Goal: Task Accomplishment & Management: Use online tool/utility

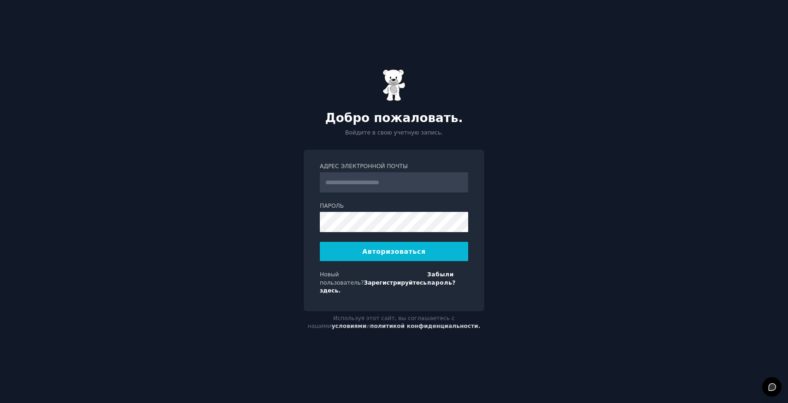
click at [390, 189] on input "Адрес электронной почты" at bounding box center [394, 182] width 148 height 20
click at [244, 233] on div "Добро пожаловать. Войдите в свою учетную запись. Адрес электронной почты Пароль…" at bounding box center [394, 201] width 788 height 403
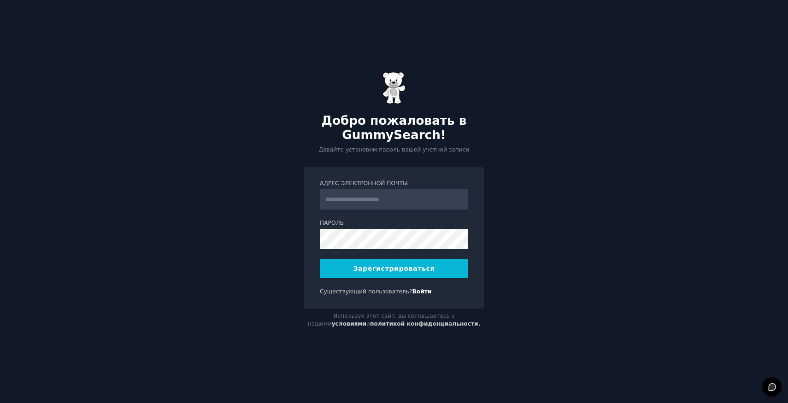
click at [379, 202] on input "Адрес электронной почты" at bounding box center [394, 199] width 148 height 20
type input "**********"
click at [423, 270] on font "Зарегистрироваться" at bounding box center [394, 268] width 82 height 7
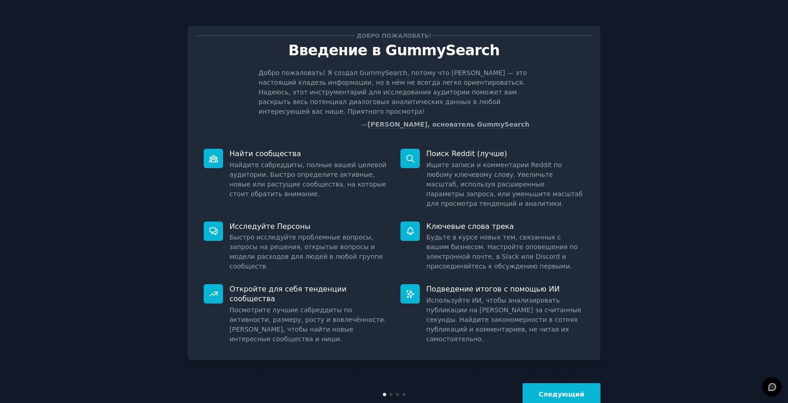
scroll to position [15, 0]
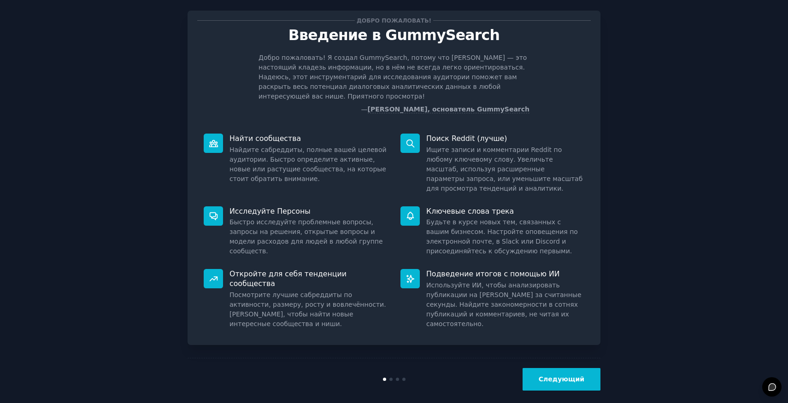
click at [552, 374] on button "Следующий" at bounding box center [561, 379] width 78 height 23
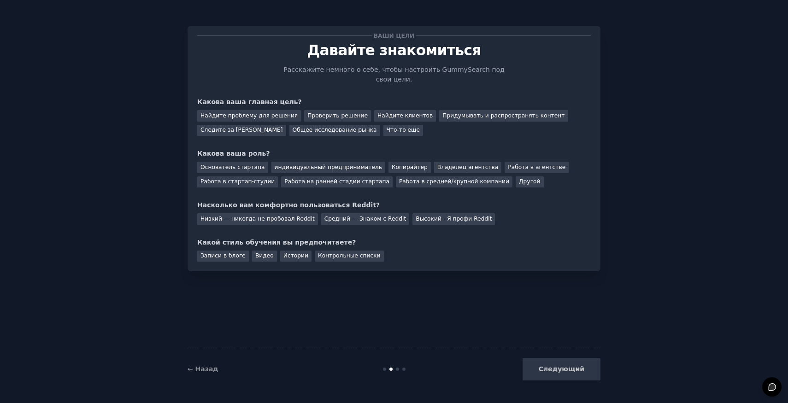
click at [552, 374] on div "Следующий" at bounding box center [532, 369] width 138 height 23
click at [552, 371] on div "Следующий" at bounding box center [532, 369] width 138 height 23
click at [314, 117] on font "Проверить решение" at bounding box center [337, 115] width 60 height 6
click at [331, 221] on font "Средний — Знаком с Reddit" at bounding box center [365, 219] width 82 height 6
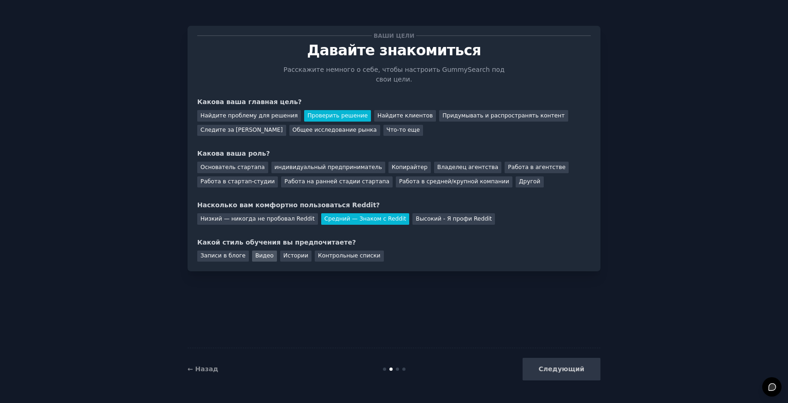
click at [258, 259] on font "Видео" at bounding box center [264, 255] width 18 height 6
click at [559, 364] on div "Следующий" at bounding box center [532, 369] width 138 height 23
click at [546, 370] on div "Следующий" at bounding box center [532, 369] width 138 height 23
click at [346, 253] on font "Контрольные списки" at bounding box center [349, 255] width 63 height 6
click at [554, 367] on div "Следующий" at bounding box center [532, 369] width 138 height 23
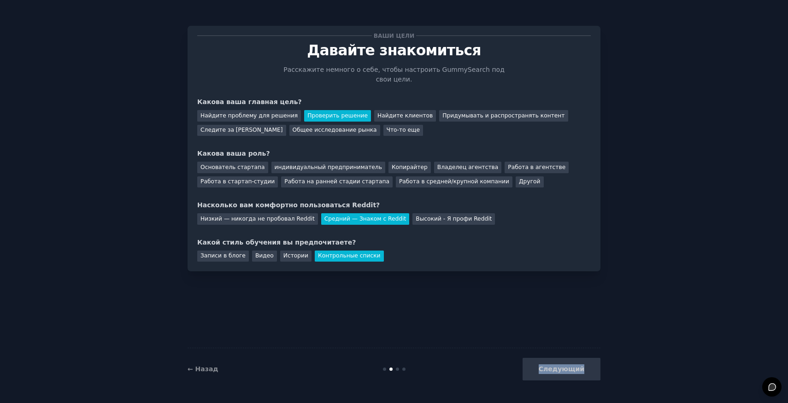
click at [554, 367] on div "Следующий" at bounding box center [532, 369] width 138 height 23
click at [323, 170] on font "индивидуальный предприниматель" at bounding box center [328, 167] width 107 height 6
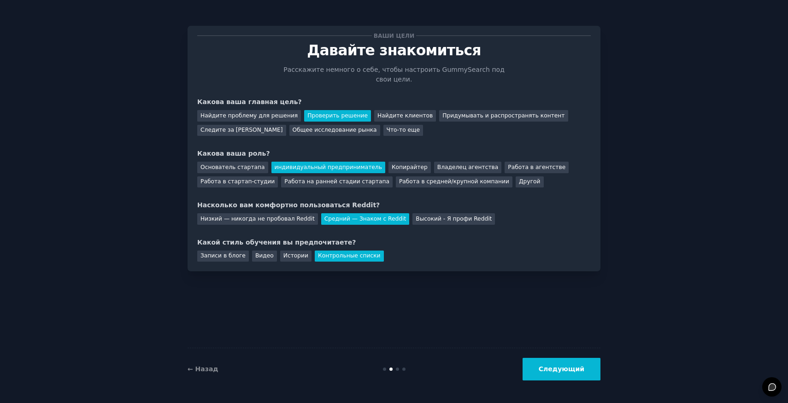
click at [564, 367] on font "Следующий" at bounding box center [562, 368] width 46 height 7
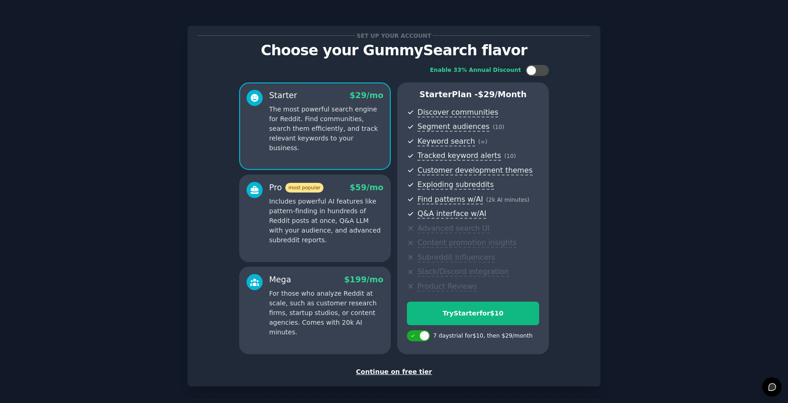
click at [559, 370] on div "Continue on free tier" at bounding box center [393, 372] width 393 height 10
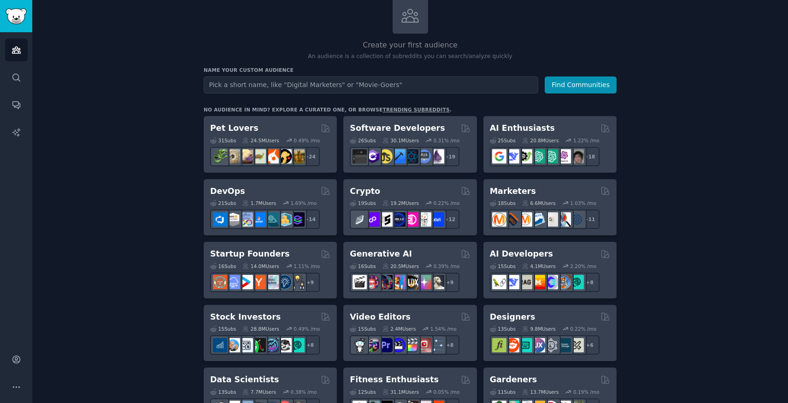
scroll to position [1, 0]
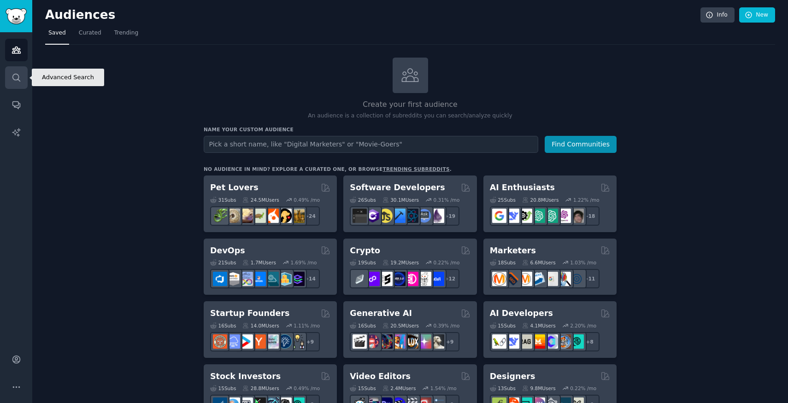
click at [21, 71] on link "Search" at bounding box center [16, 77] width 23 height 23
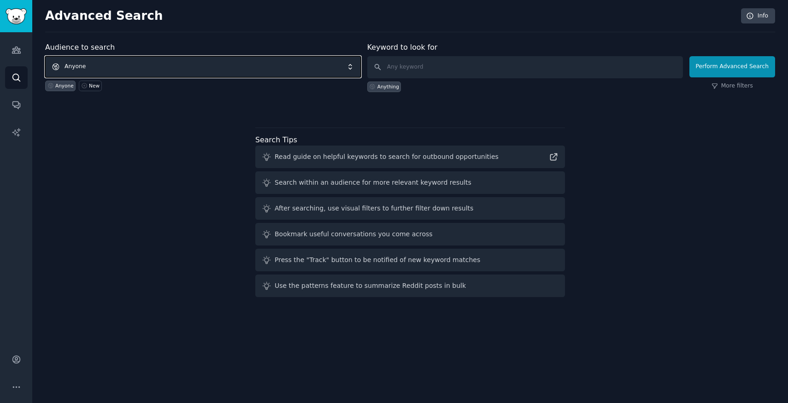
click at [144, 64] on span "Anyone" at bounding box center [203, 66] width 316 height 21
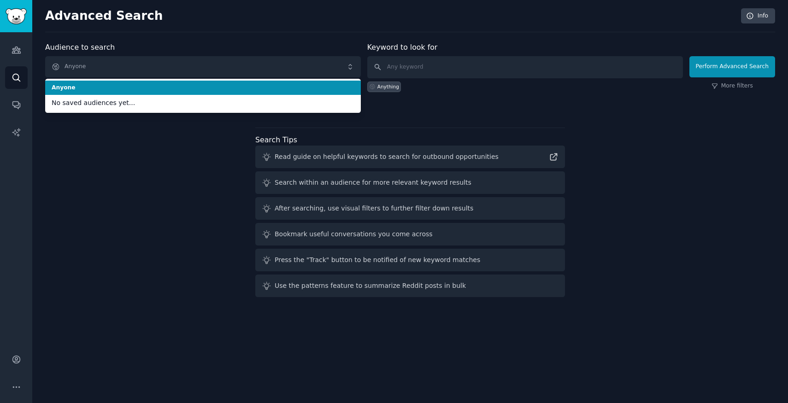
click at [438, 54] on div "Keyword to look for Anything" at bounding box center [525, 67] width 316 height 50
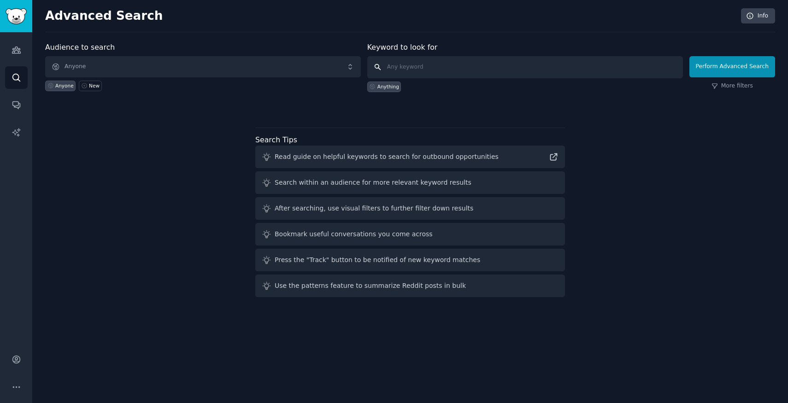
click at [440, 62] on input "text" at bounding box center [525, 67] width 316 height 22
type input "casino [PERSON_NAME]"
click button "Perform Advanced Search" at bounding box center [732, 66] width 86 height 21
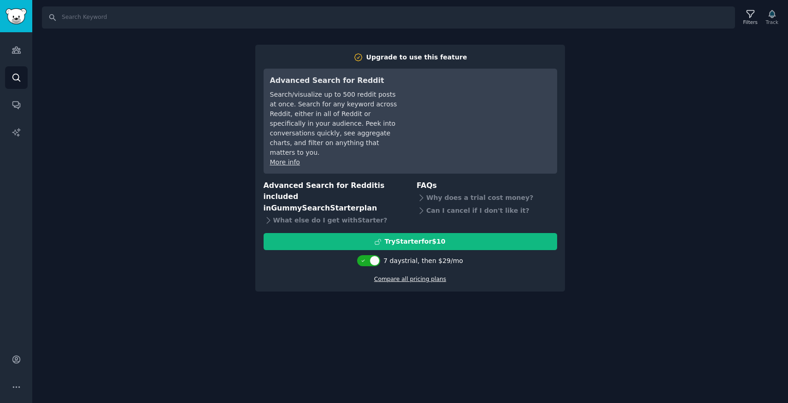
click at [378, 276] on link "Compare all pricing plans" at bounding box center [410, 279] width 72 height 6
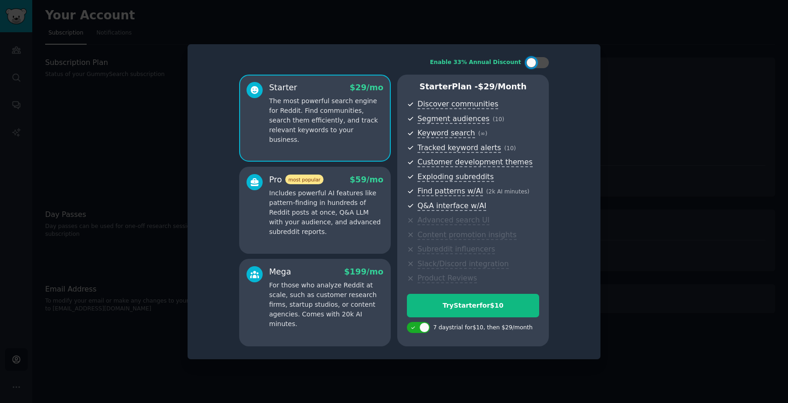
click at [646, 96] on div at bounding box center [394, 201] width 788 height 403
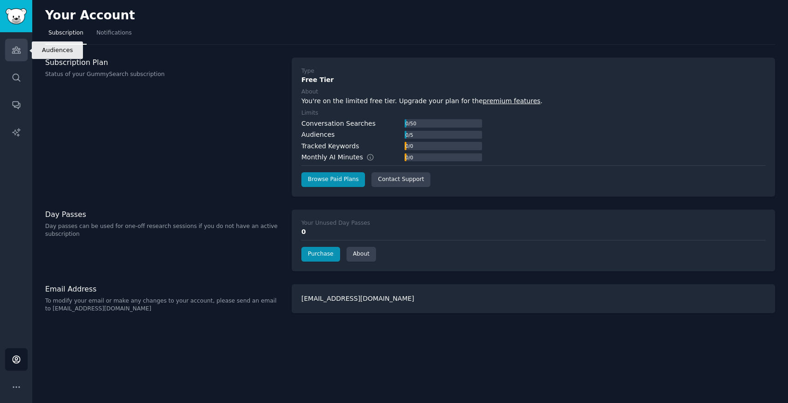
click at [6, 58] on link "Audiences" at bounding box center [16, 50] width 23 height 23
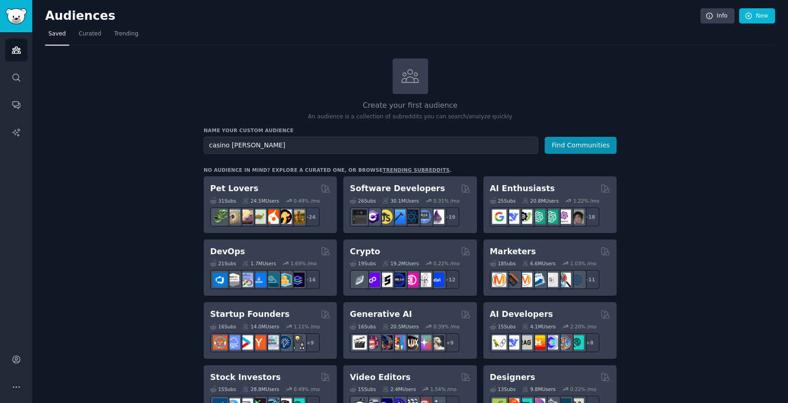
type input "casino [PERSON_NAME]"
click at [545, 137] on button "Find Communities" at bounding box center [581, 145] width 72 height 17
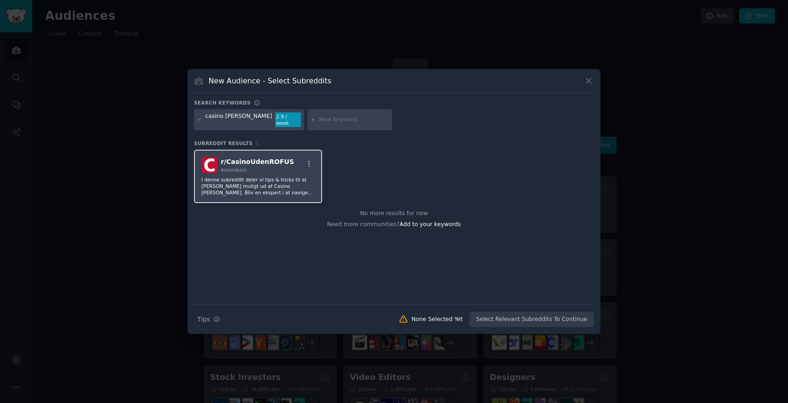
click at [281, 185] on p "I denne subreddit deler vi tips & tricks til at [PERSON_NAME] muligt ud af Casi…" at bounding box center [257, 185] width 113 height 19
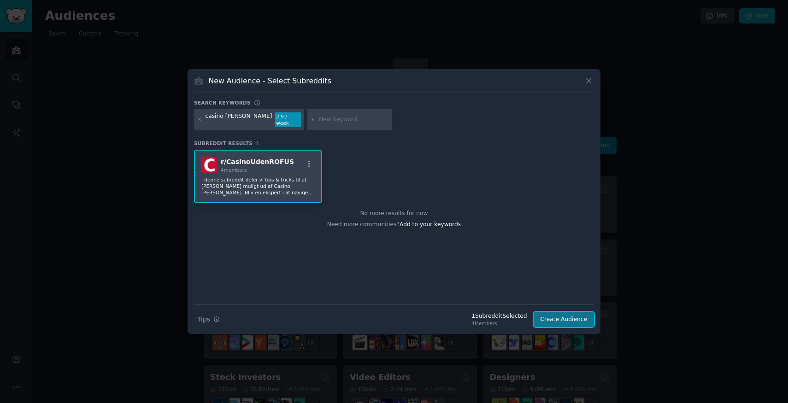
click at [572, 312] on button "Create Audience" at bounding box center [563, 320] width 61 height 16
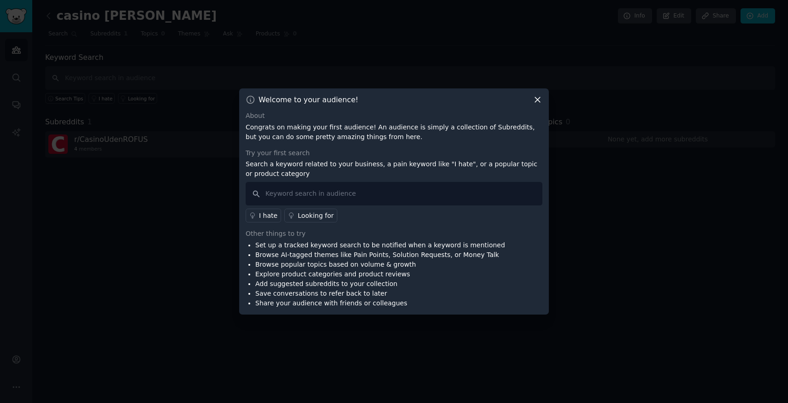
click at [535, 100] on icon at bounding box center [538, 100] width 10 height 10
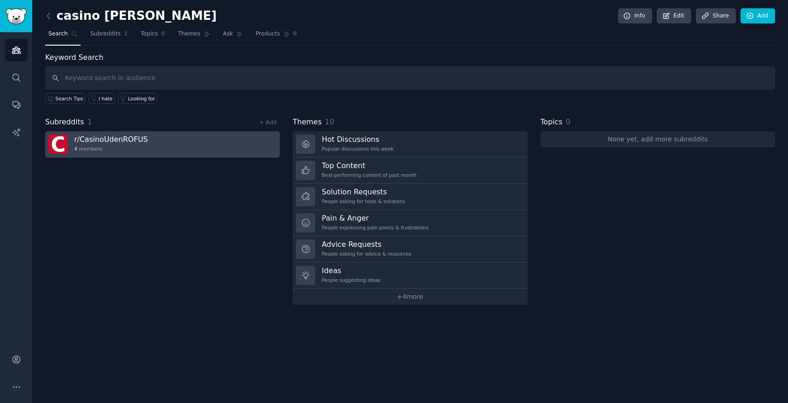
click at [101, 156] on link "r/ CasinoUdenROFUS 4 members" at bounding box center [162, 144] width 234 height 26
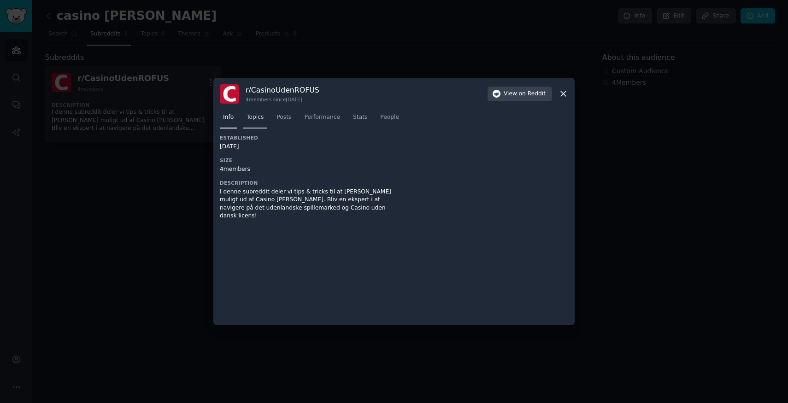
click at [252, 117] on span "Topics" at bounding box center [254, 117] width 17 height 8
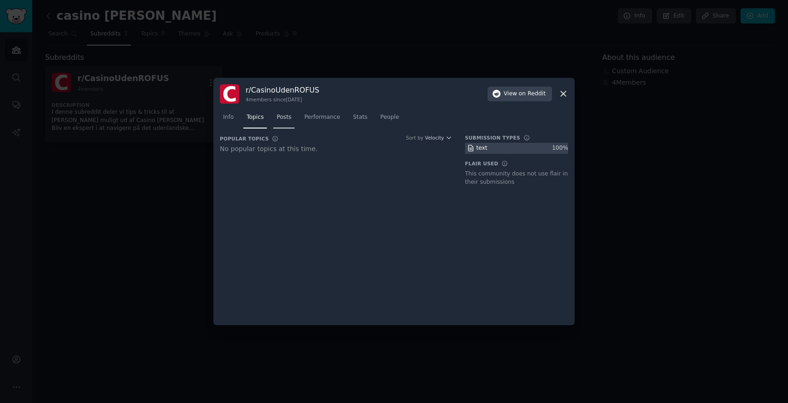
click at [287, 117] on span "Posts" at bounding box center [283, 117] width 15 height 8
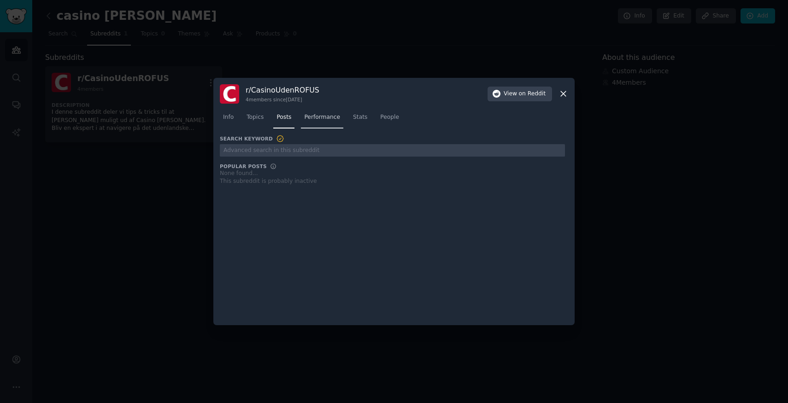
click at [324, 118] on span "Performance" at bounding box center [322, 117] width 36 height 8
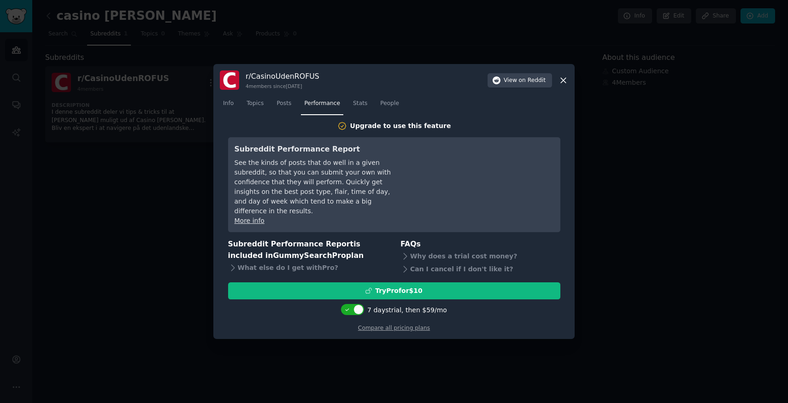
click at [566, 84] on icon at bounding box center [563, 81] width 10 height 10
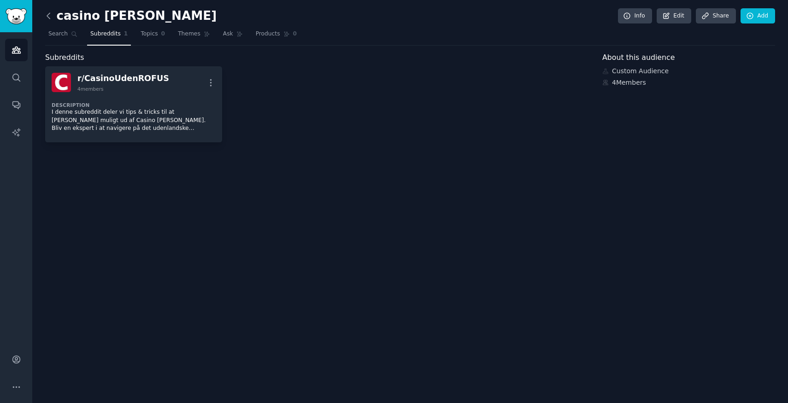
click at [52, 13] on icon at bounding box center [49, 16] width 10 height 10
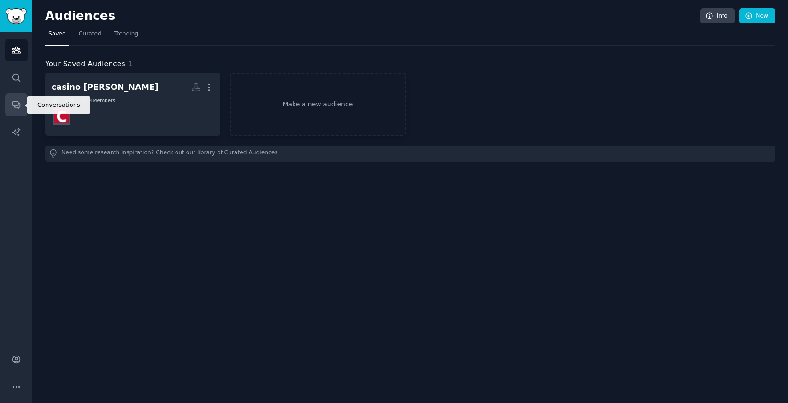
click at [8, 102] on link "Conversations" at bounding box center [16, 105] width 23 height 23
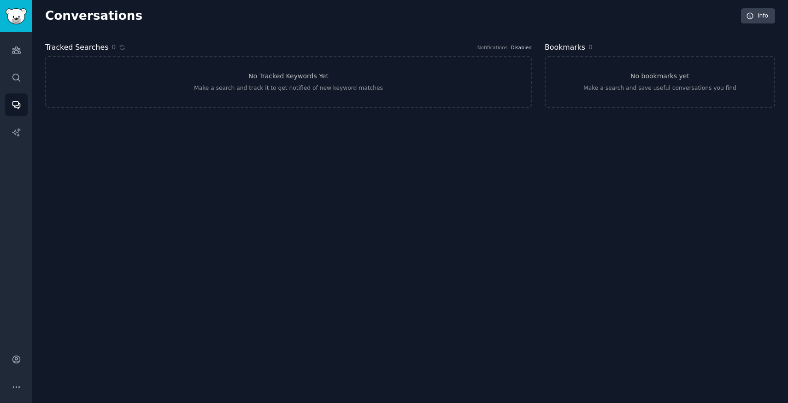
click at [18, 64] on div "Audiences Search Conversations AI Reports" at bounding box center [16, 185] width 32 height 306
click at [13, 79] on icon "Sidebar" at bounding box center [15, 77] width 7 height 7
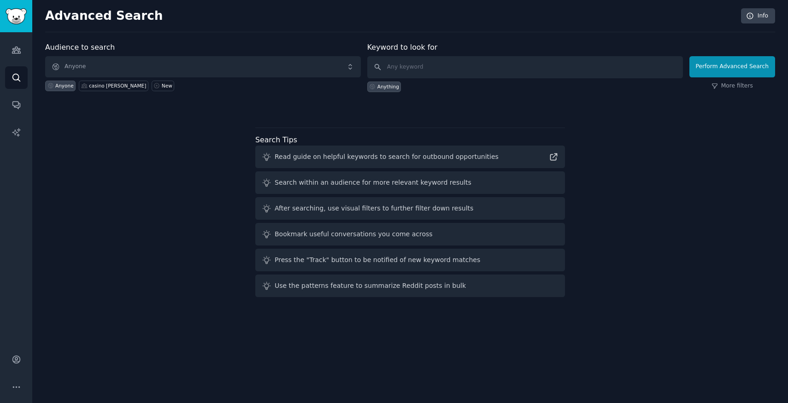
click at [115, 126] on div "Audience to search Anyone Anyone casino [PERSON_NAME] New Keyword to look for A…" at bounding box center [410, 171] width 730 height 259
click at [111, 61] on span "Anyone" at bounding box center [203, 66] width 316 height 21
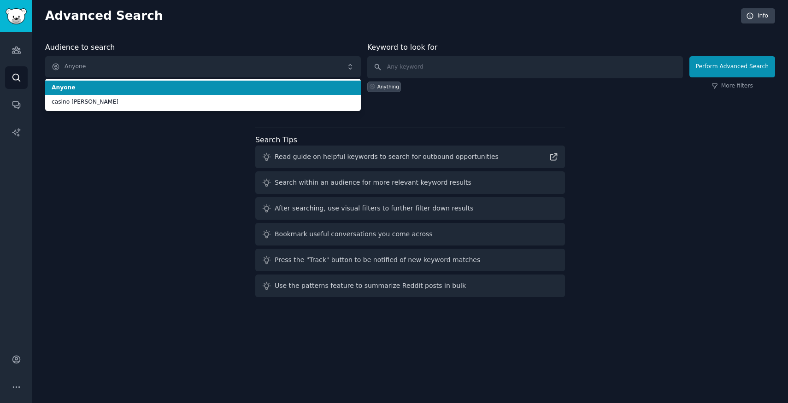
click at [103, 90] on span "Anyone" at bounding box center [203, 88] width 303 height 8
